Goal: Find specific page/section: Find specific page/section

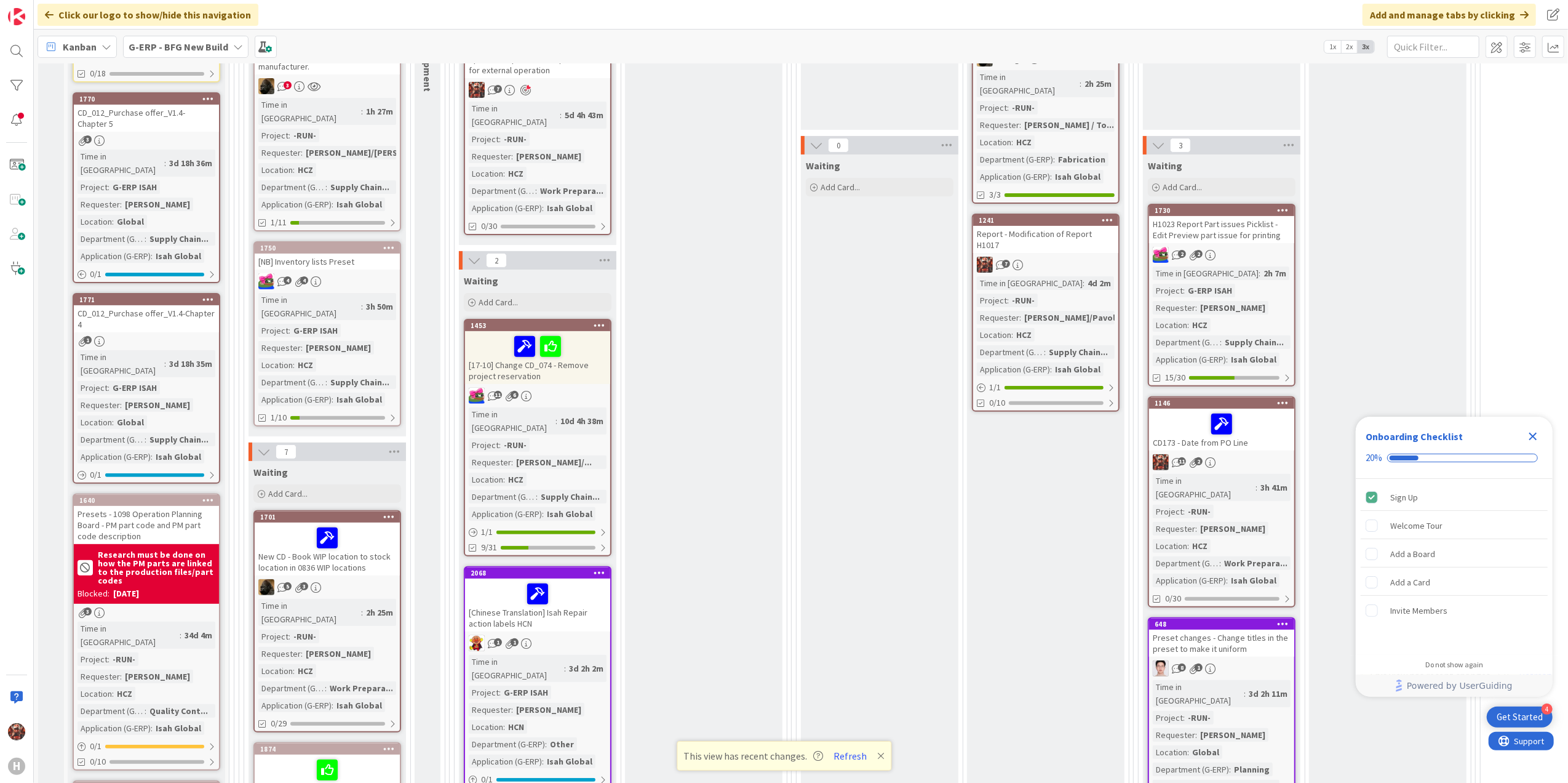
scroll to position [328, 0]
click at [1185, 444] on div "CD173 - Date from PO Line" at bounding box center [1221, 428] width 145 height 42
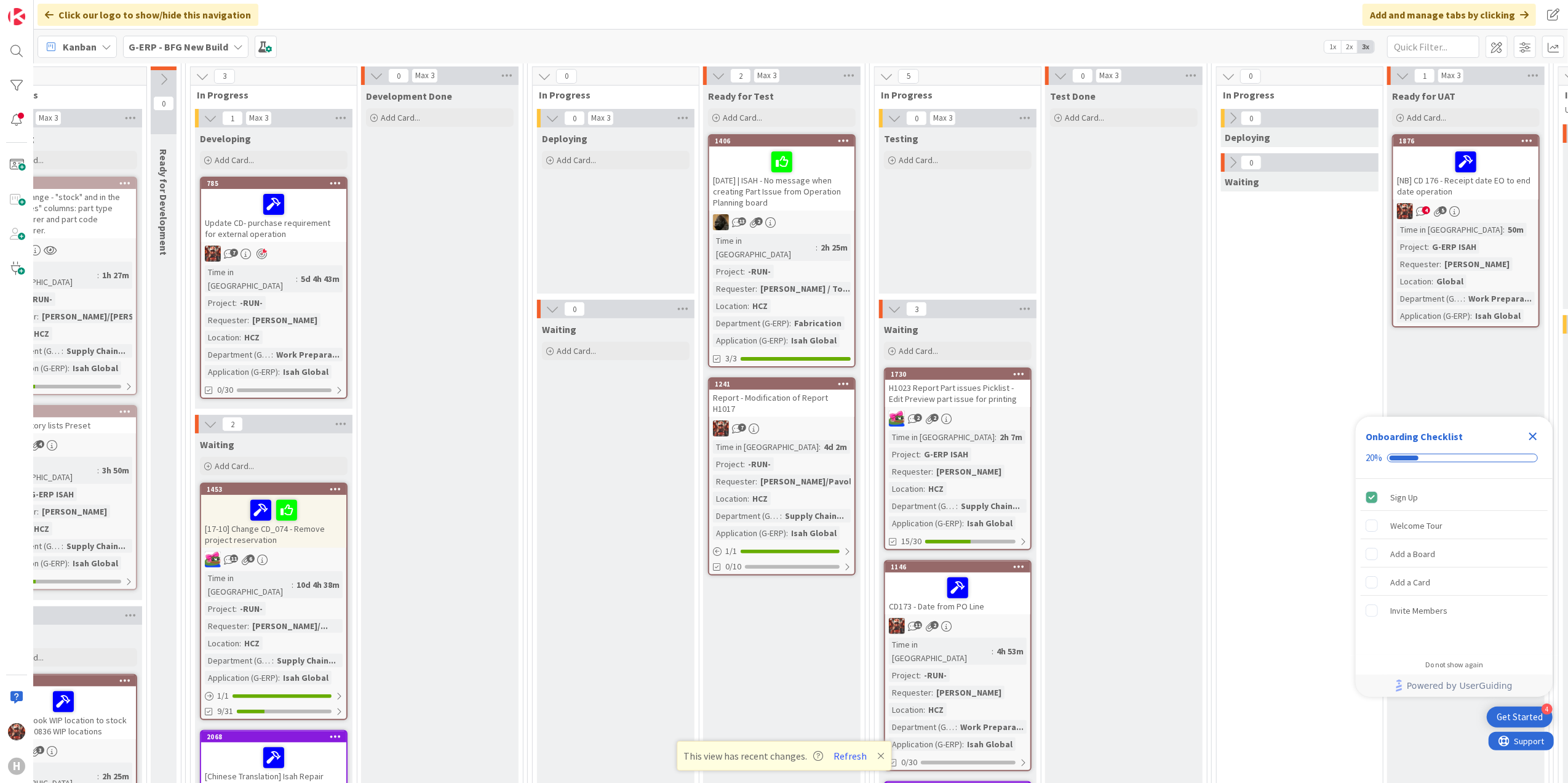
scroll to position [164, 365]
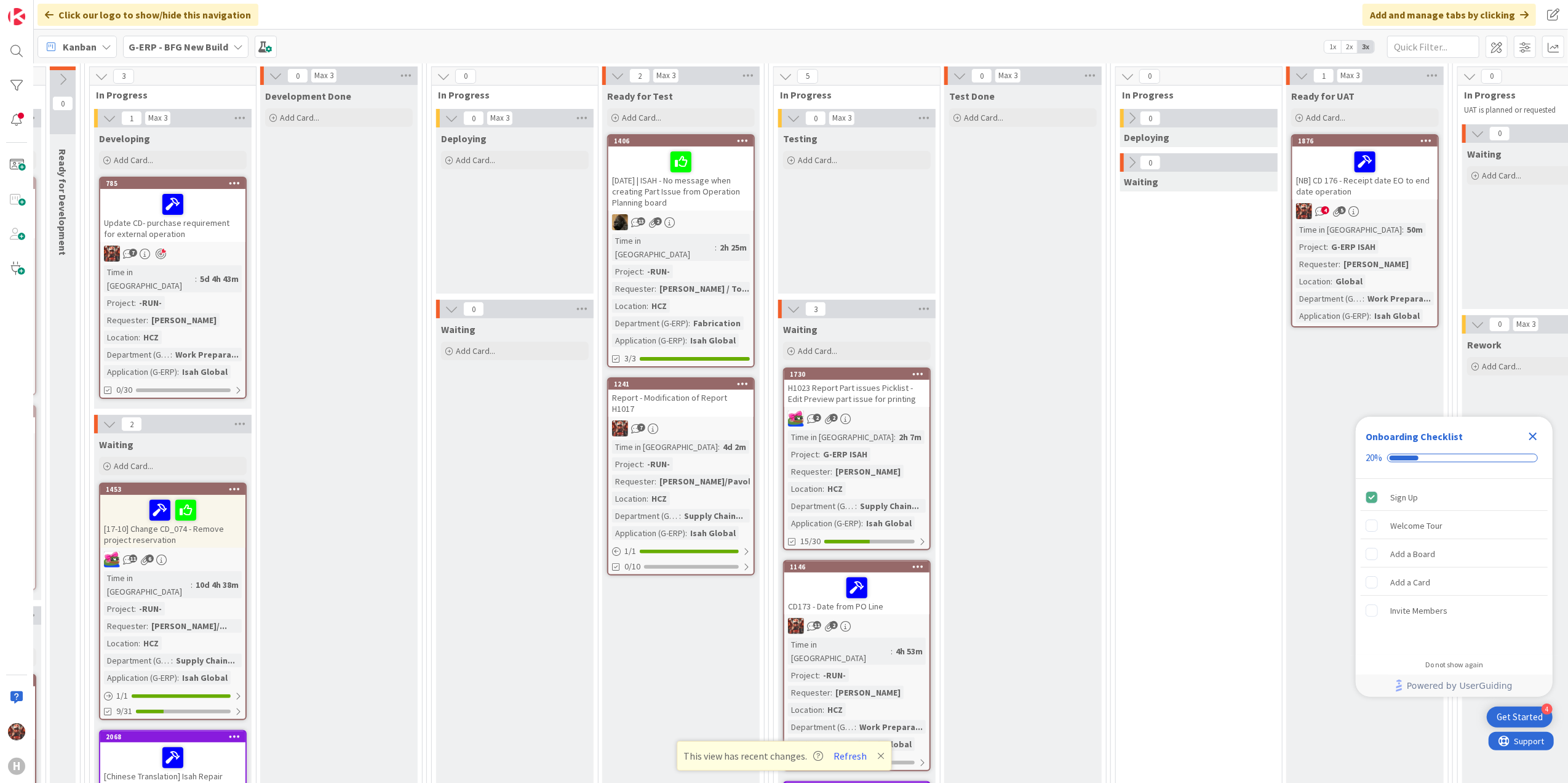
click at [1314, 183] on div "[NB] CD 176 - Receipt date EO to end date operation" at bounding box center [1365, 173] width 145 height 53
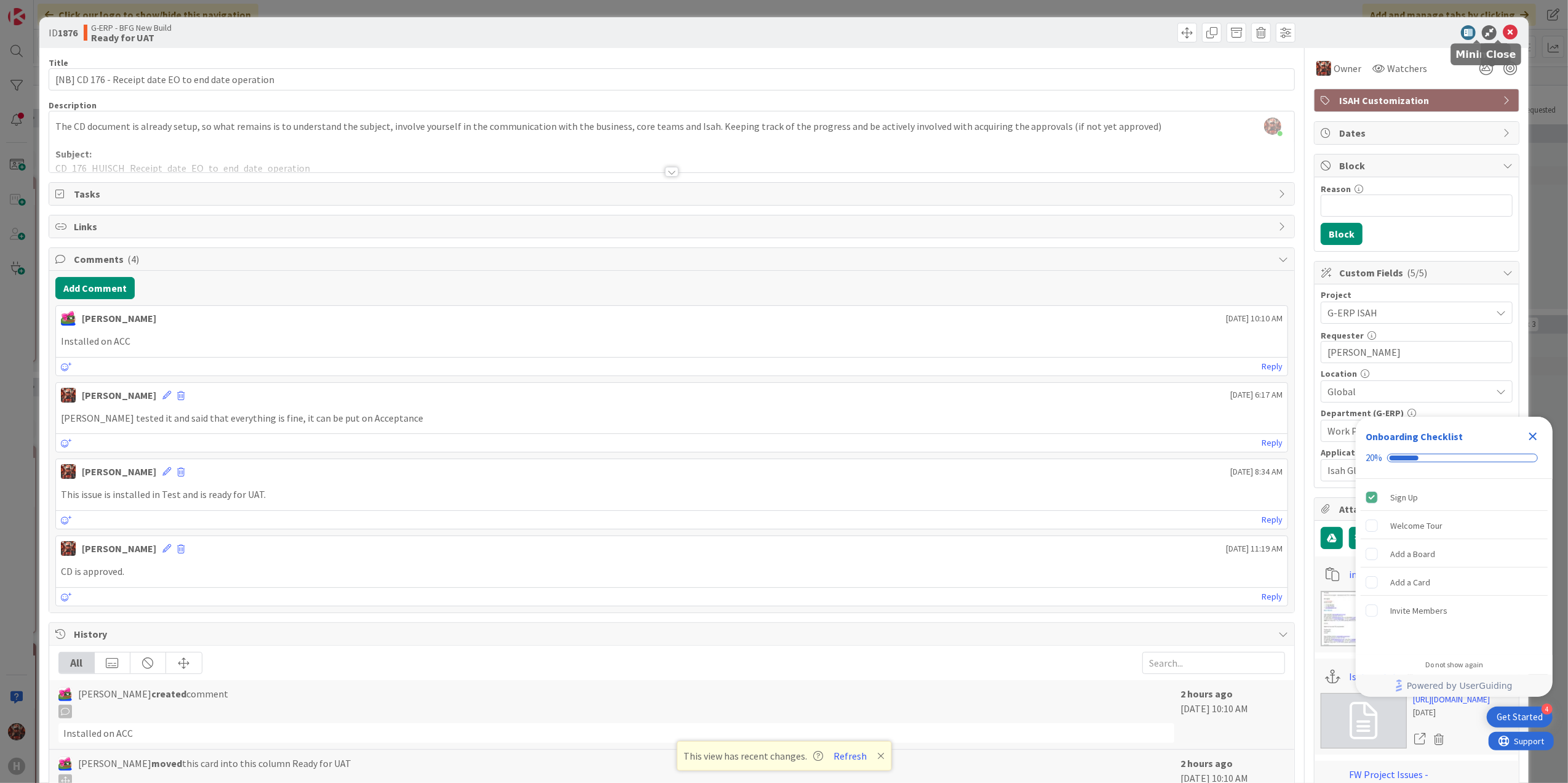
click at [1503, 33] on icon at bounding box center [1510, 33] width 15 height 15
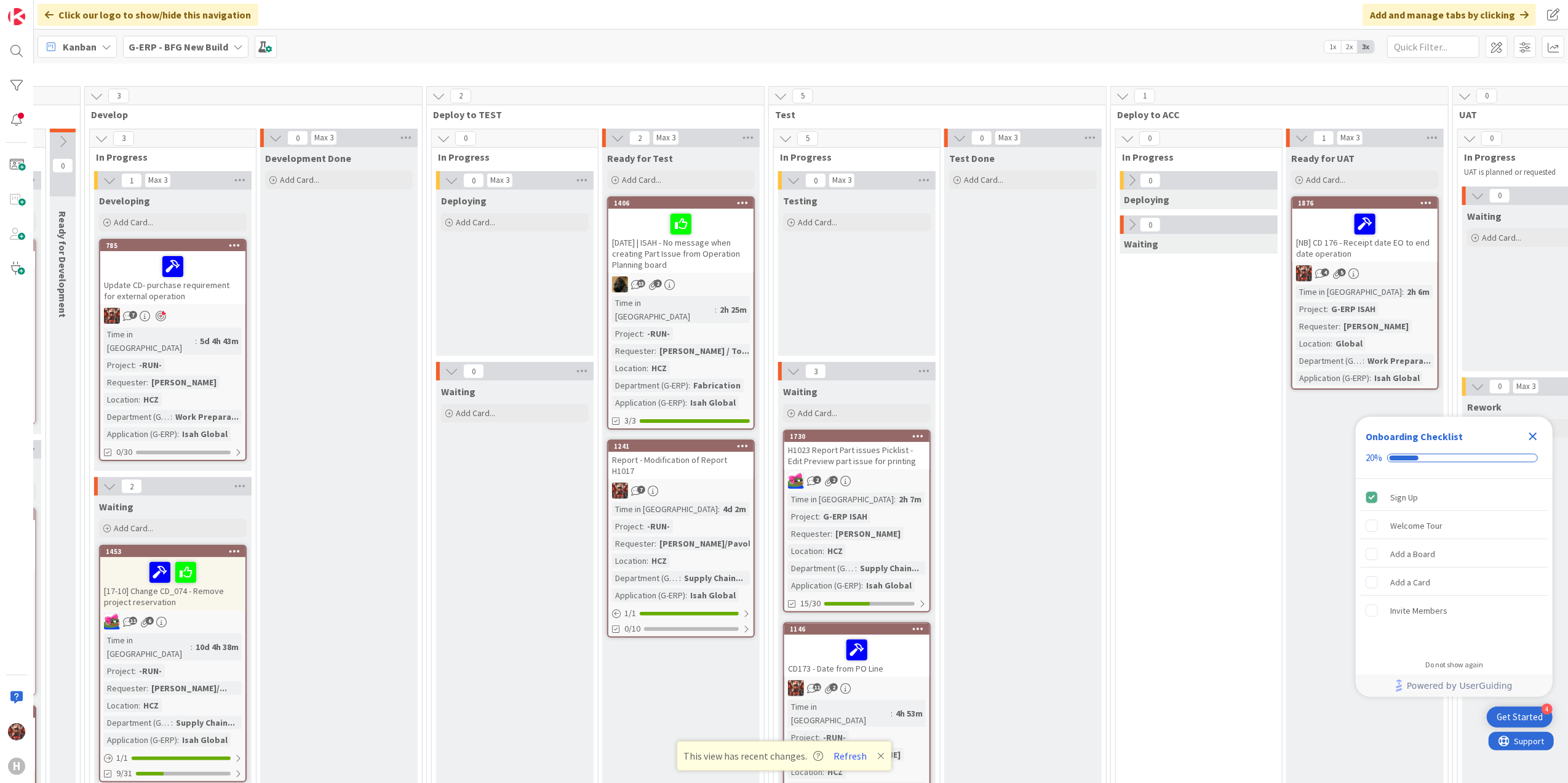
scroll to position [0, 365]
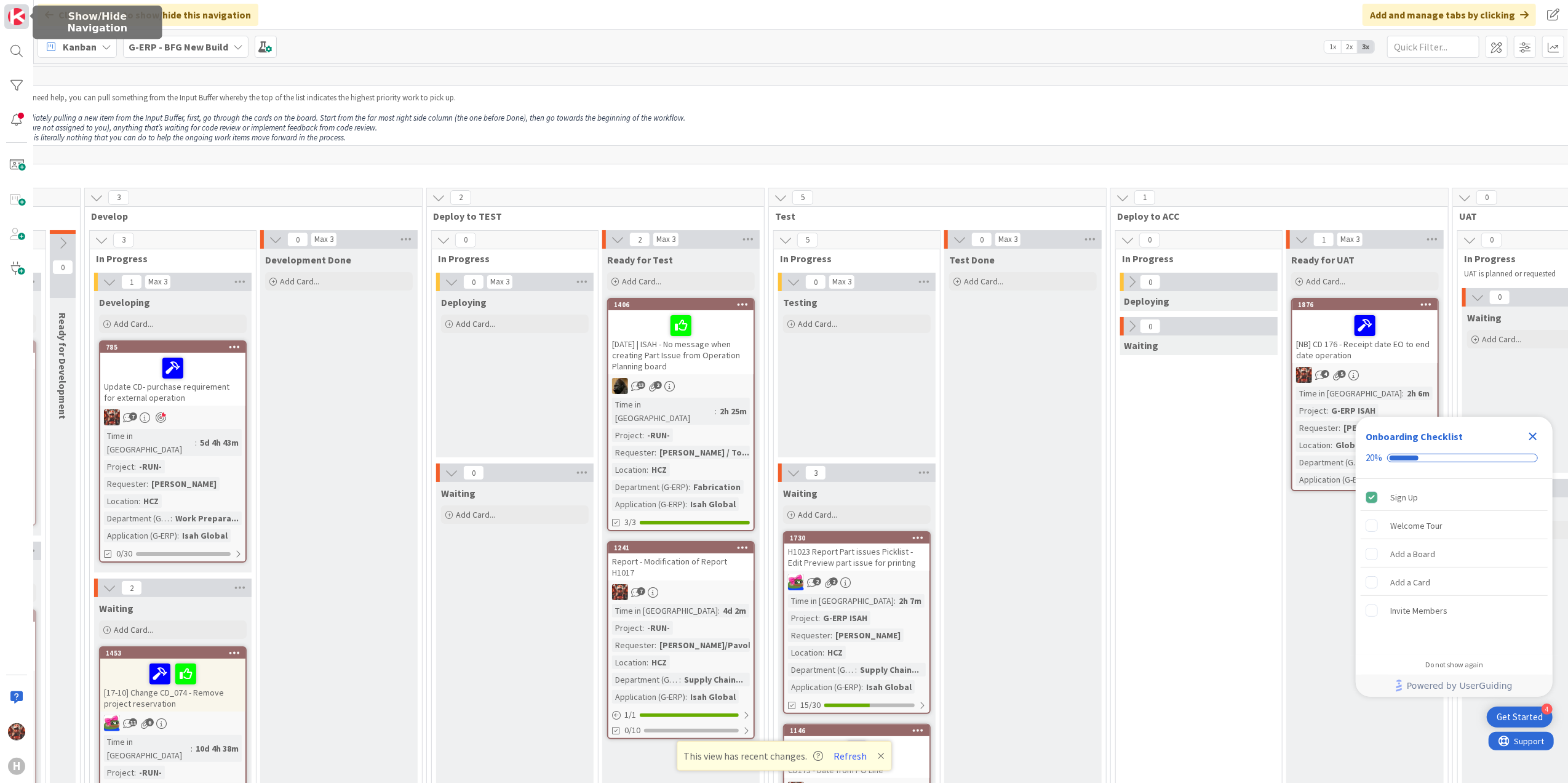
click at [22, 17] on img at bounding box center [17, 17] width 17 height 17
